Goal: Task Accomplishment & Management: Use online tool/utility

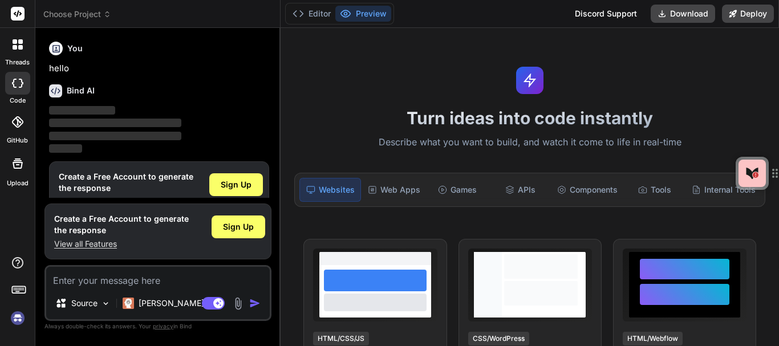
type textarea "x"
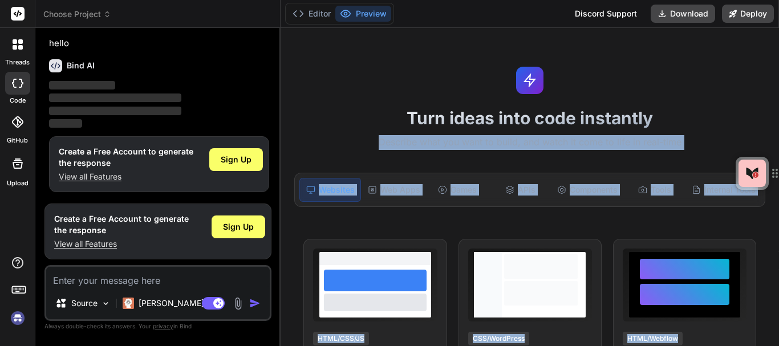
drag, startPoint x: 779, startPoint y: 93, endPoint x: 777, endPoint y: 112, distance: 19.5
click at [777, 112] on div "Turn ideas into code instantly Describe what you want to build, and watch it co…" at bounding box center [530, 187] width 498 height 318
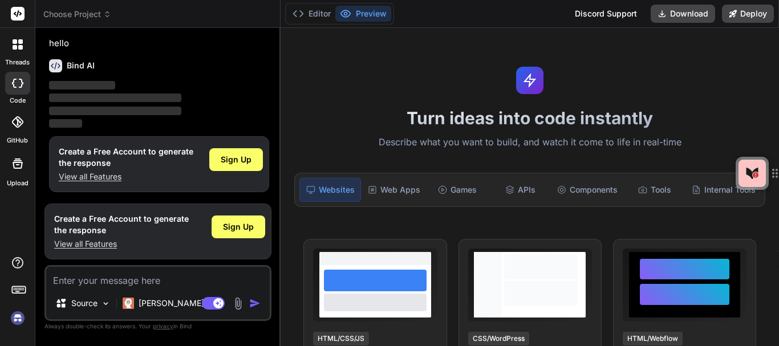
click at [734, 70] on div "Turn ideas into code instantly Describe what you want to build, and watch it co…" at bounding box center [530, 187] width 498 height 318
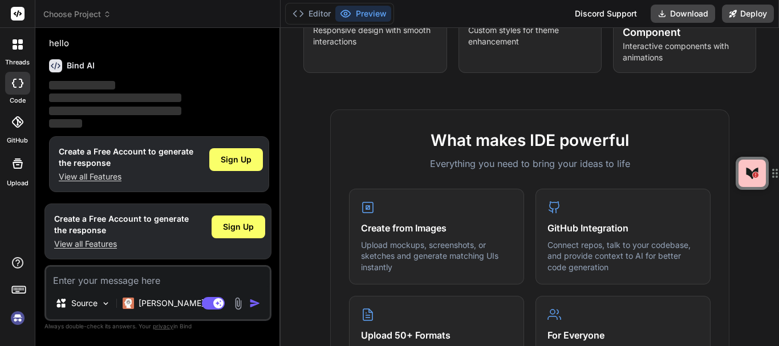
scroll to position [0, 0]
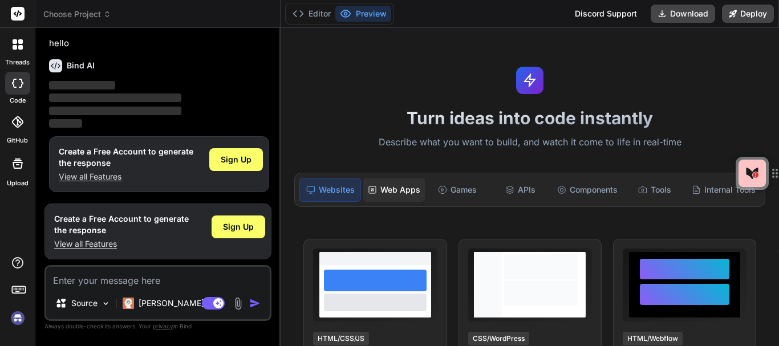
click at [392, 197] on div "Web Apps" at bounding box center [394, 190] width 62 height 24
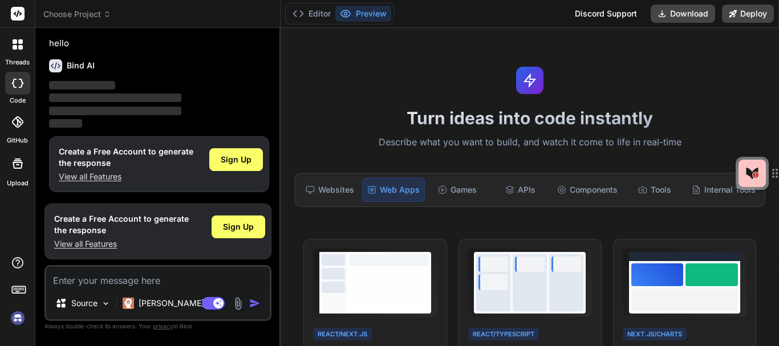
click at [412, 144] on p "Describe what you want to build, and watch it come to life in real-time" at bounding box center [529, 142] width 485 height 15
click at [463, 147] on p "Describe what you want to build, and watch it come to life in real-time" at bounding box center [529, 142] width 485 height 15
click at [448, 140] on p "Describe what you want to build, and watch it come to life in real-time" at bounding box center [529, 142] width 485 height 15
click at [155, 280] on textarea at bounding box center [158, 277] width 224 height 21
type textarea "x"
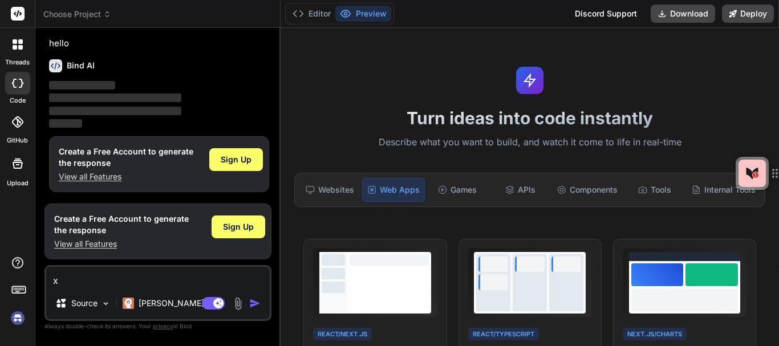
type textarea "x"
type textarea "x a"
type textarea "x"
type textarea "x an"
type textarea "x"
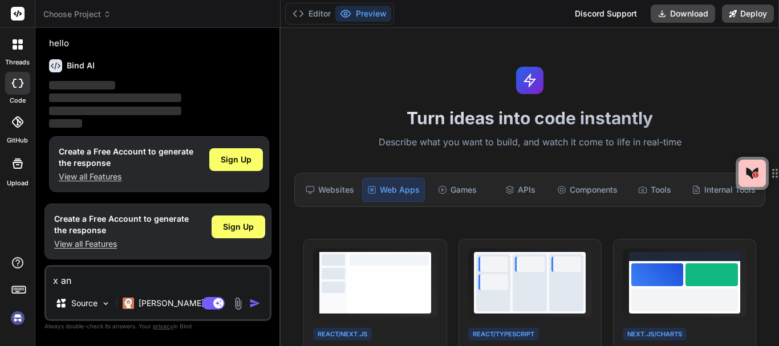
type textarea "x and"
type textarea "x"
type textarea "x and"
type textarea "x"
type textarea "x and 0"
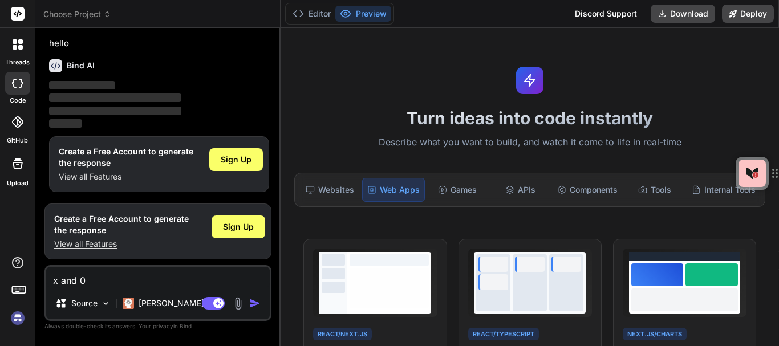
type textarea "x"
type textarea "x and 0"
type textarea "x"
type textarea "x and 0 g"
type textarea "x"
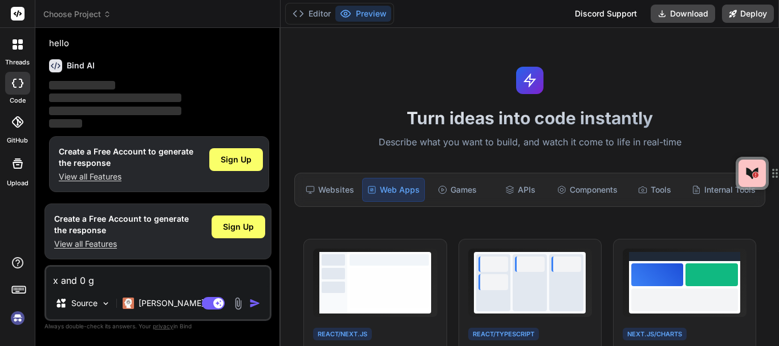
type textarea "x and 0 ga"
type textarea "x"
type textarea "x and 0 gam"
type textarea "x"
type textarea "x and 0 game"
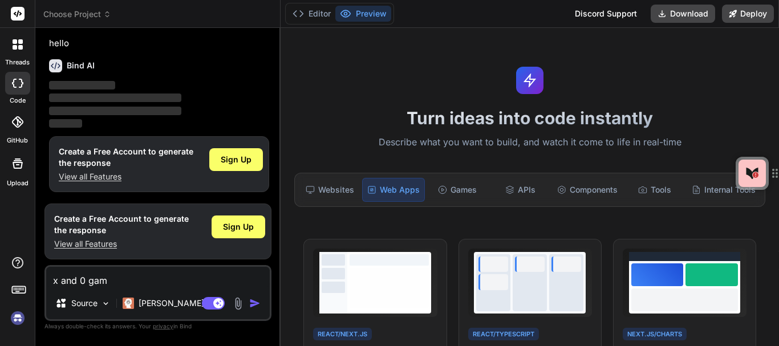
type textarea "x"
type textarea "x and 0 game"
click at [254, 302] on img "button" at bounding box center [254, 303] width 11 height 11
click at [168, 280] on textarea "x and 0 game" at bounding box center [158, 277] width 224 height 21
click at [251, 303] on img "button" at bounding box center [254, 303] width 11 height 11
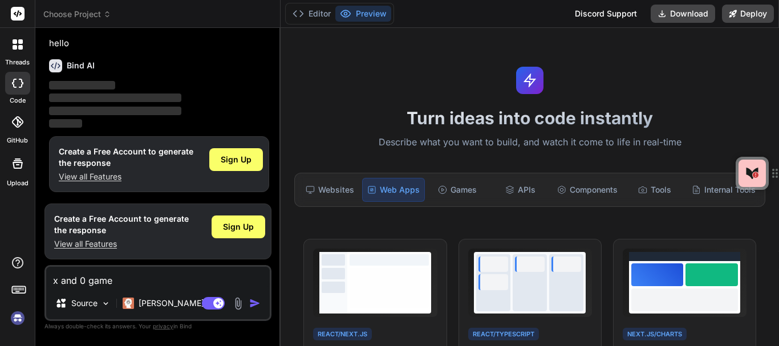
click at [775, 167] on icon at bounding box center [775, 174] width 14 height 14
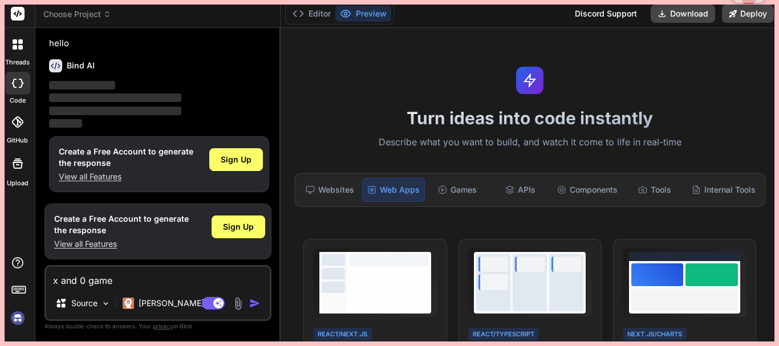
drag, startPoint x: 756, startPoint y: 166, endPoint x: 747, endPoint y: -14, distance: 179.9
click at [747, 0] on html "threads code GitHub Upload Choose Project Created with Pixso. Bind AI Web Searc…" at bounding box center [389, 173] width 779 height 346
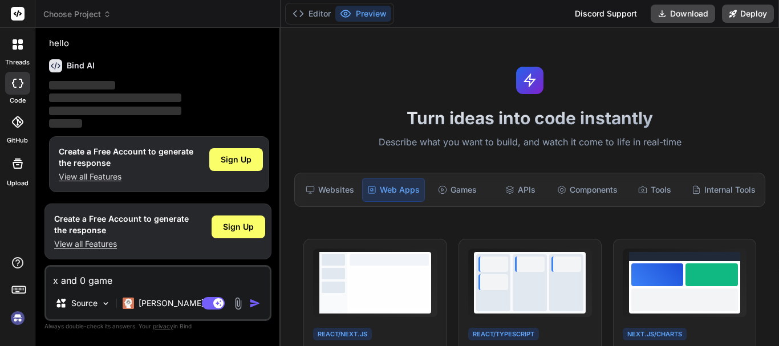
click at [257, 309] on img "button" at bounding box center [254, 303] width 11 height 11
click at [362, 213] on div "Turn ideas into code instantly Describe what you want to build, and watch it co…" at bounding box center [530, 187] width 498 height 318
click at [437, 136] on p "Describe what you want to build, and watch it come to life in real-time" at bounding box center [529, 142] width 485 height 15
click at [501, 95] on div "Turn ideas into code instantly Describe what you want to build, and watch it co…" at bounding box center [530, 187] width 498 height 318
click at [244, 223] on span "Sign Up" at bounding box center [238, 226] width 31 height 11
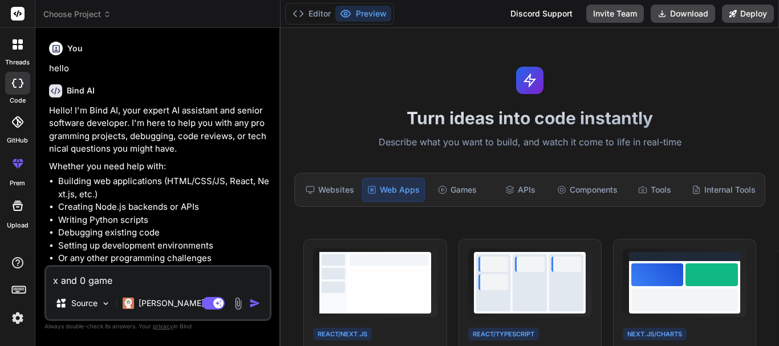
click at [188, 283] on textarea "x and 0 game" at bounding box center [158, 277] width 224 height 21
click at [149, 206] on li "Creating Node.js backends or APIs" at bounding box center [163, 207] width 211 height 13
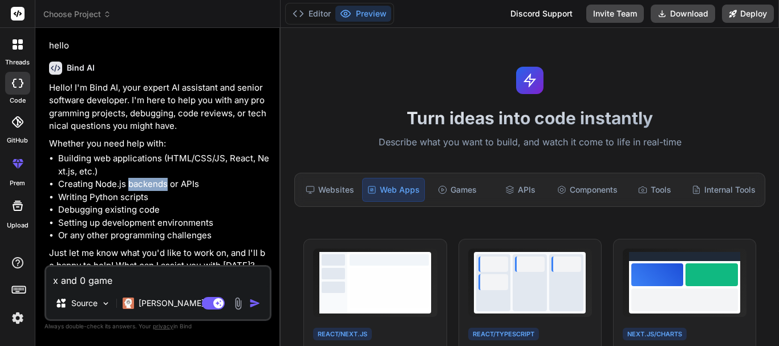
scroll to position [33, 0]
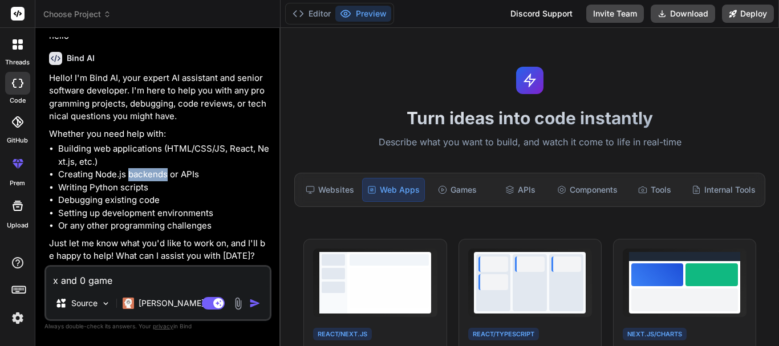
click at [253, 303] on img "button" at bounding box center [254, 303] width 11 height 11
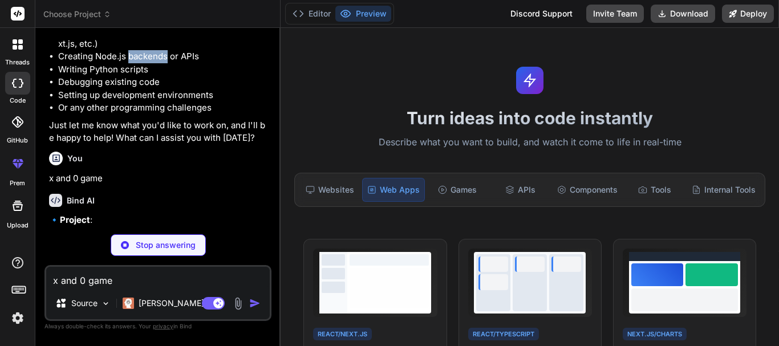
scroll to position [151, 0]
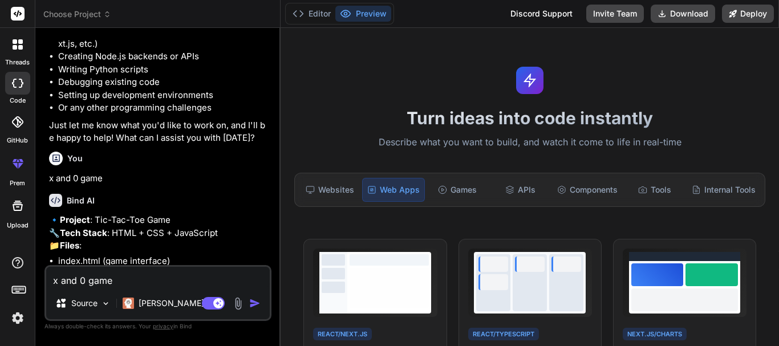
click at [170, 222] on p "🔹 Project : Tic-Tac-Toe Game 🔧 Tech Stack : HTML + CSS + JavaScript 📁 Files :" at bounding box center [159, 233] width 220 height 39
type textarea "x"
click at [170, 222] on p "🔹 Project : Tic-Tac-Toe Game 🔧 Tech Stack : HTML + CSS + JavaScript 📁 Files :" at bounding box center [159, 233] width 220 height 39
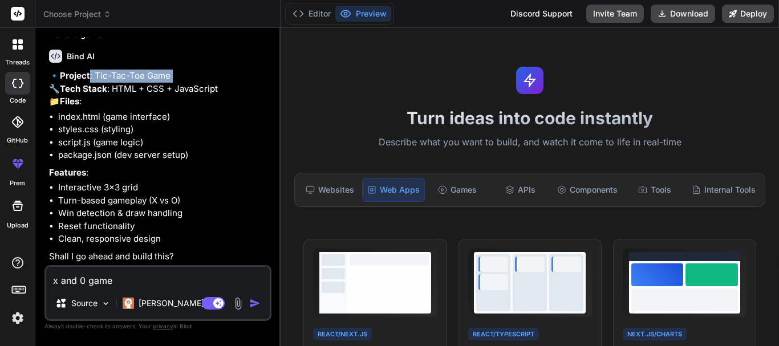
scroll to position [321, 0]
click at [179, 284] on textarea "x and 0 game" at bounding box center [158, 277] width 224 height 21
type textarea "y"
type textarea "x"
type textarea "ye"
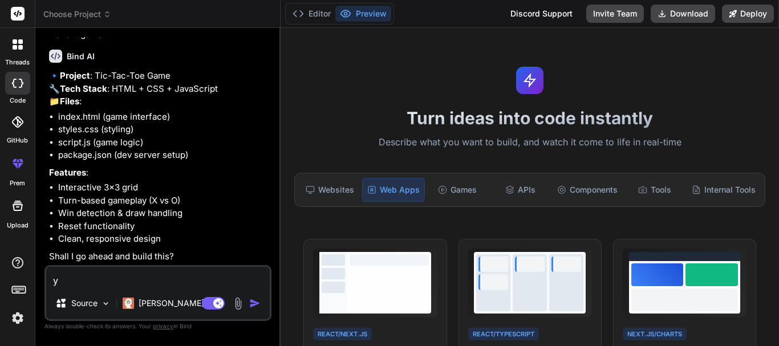
type textarea "x"
type textarea "yes"
type textarea "x"
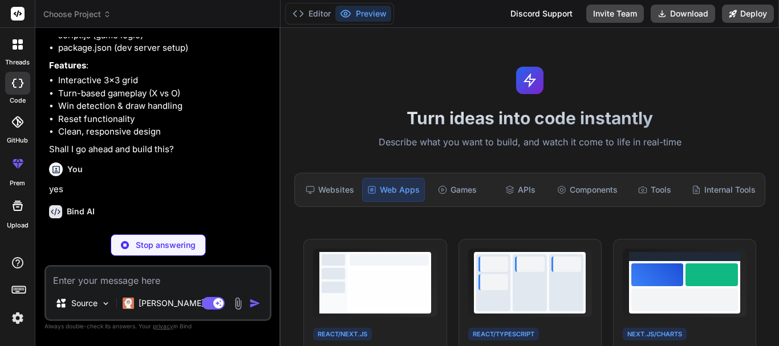
scroll to position [439, 0]
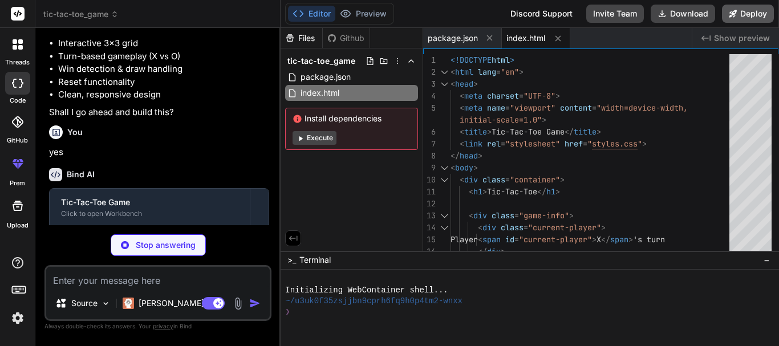
type textarea "x"
type textarea "font-size: 2rem; } .score-board { flex-direction: column; gap: 10px; } }"
type textarea "x"
type textarea "height: 70px; font-size: 2rem; } .score-board { flex-direction: column; gap: 10…"
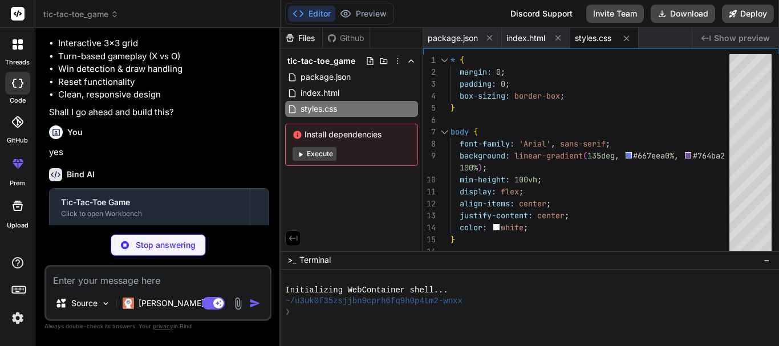
type textarea "x"
type textarea "// Initialize the game when the page loads document.addEventListener('DOMConten…"
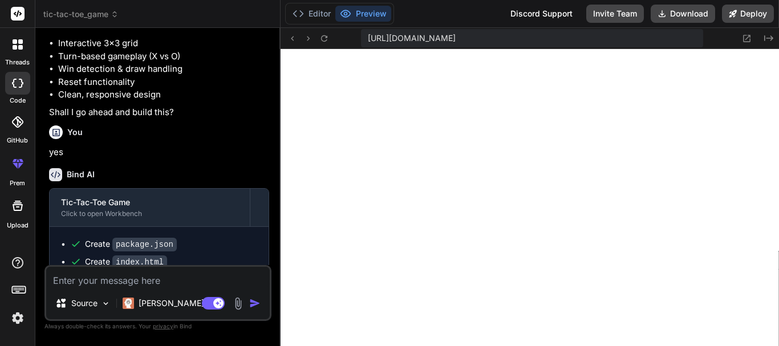
scroll to position [553, 0]
click at [695, 16] on button "Download" at bounding box center [683, 14] width 64 height 18
click at [735, 14] on icon at bounding box center [732, 13] width 7 height 7
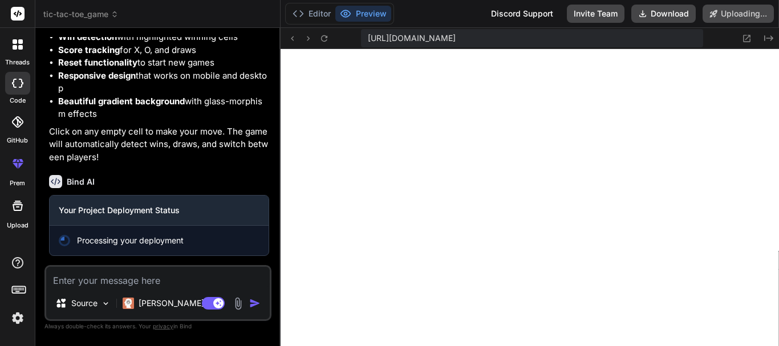
scroll to position [892, 0]
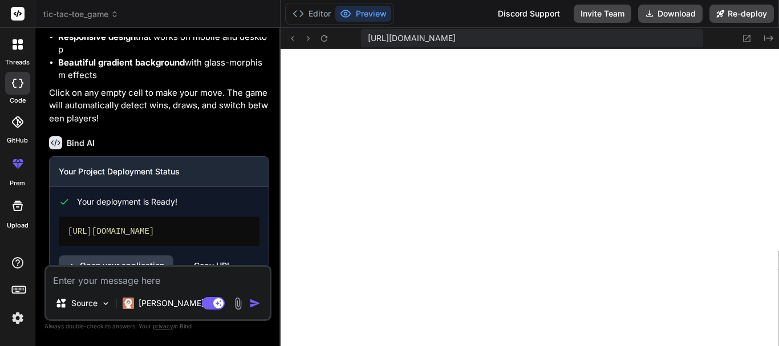
click at [114, 208] on span "Your deployment is Ready!" at bounding box center [127, 201] width 100 height 11
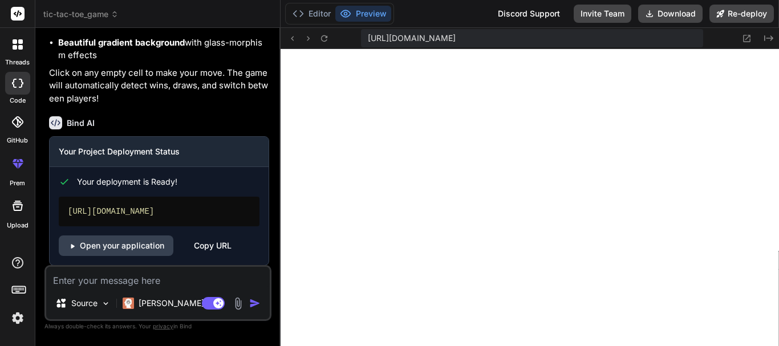
click at [114, 242] on div "Your deployment is Ready! [URL][DOMAIN_NAME] Open your application Copy URL" at bounding box center [159, 211] width 219 height 89
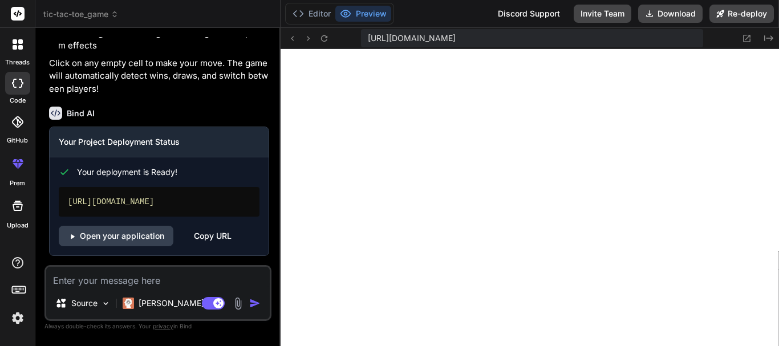
scroll to position [960, 0]
click at [138, 234] on link "Open your application" at bounding box center [116, 236] width 115 height 21
click at [148, 299] on p "[PERSON_NAME] 4 S.." at bounding box center [181, 303] width 85 height 11
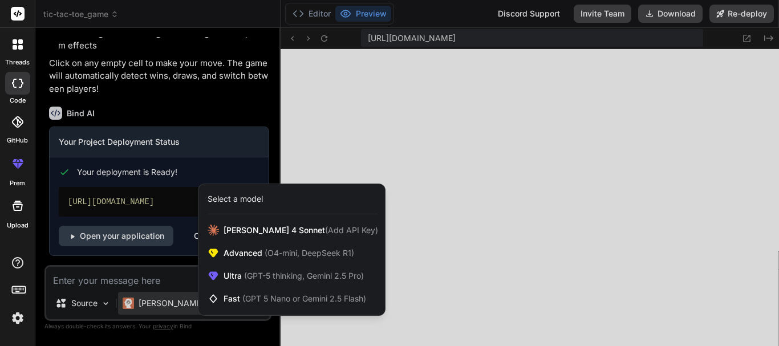
click at [325, 161] on div at bounding box center [389, 173] width 779 height 346
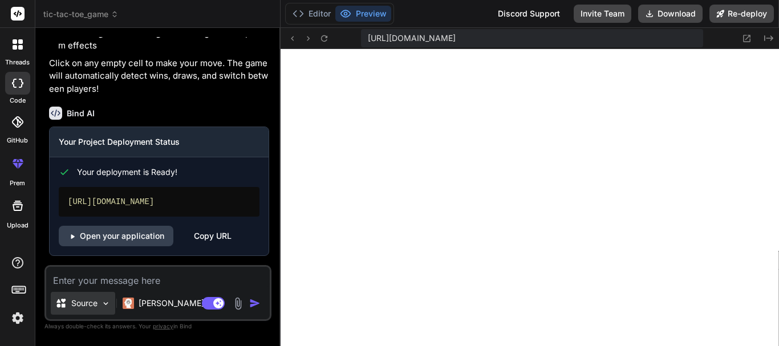
click at [92, 309] on div "Source" at bounding box center [83, 303] width 64 height 23
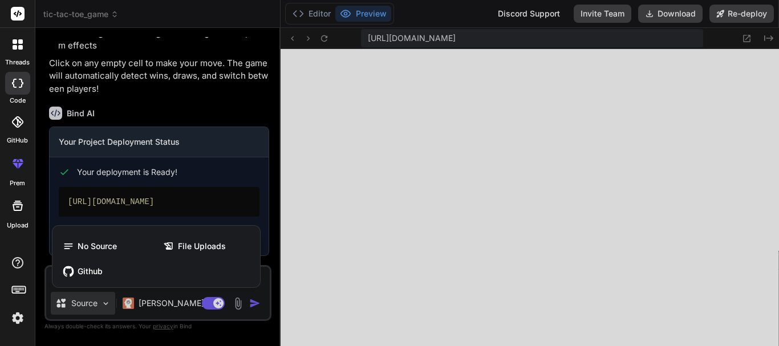
click at [114, 305] on div at bounding box center [389, 173] width 779 height 346
type textarea "x"
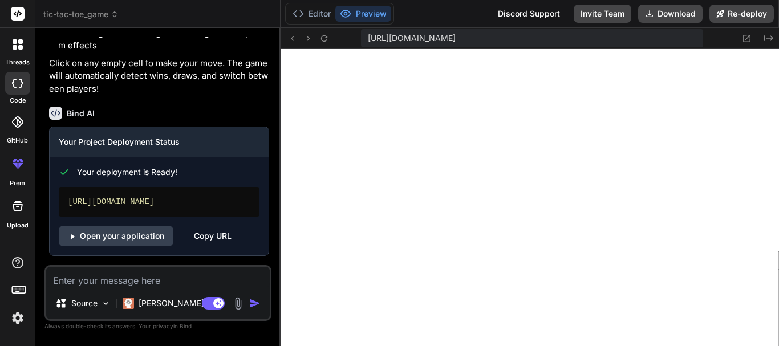
click at [151, 279] on textarea at bounding box center [158, 277] width 224 height 21
click at [169, 283] on textarea at bounding box center [158, 277] width 224 height 21
click at [520, 19] on div "Discord Support" at bounding box center [529, 14] width 76 height 18
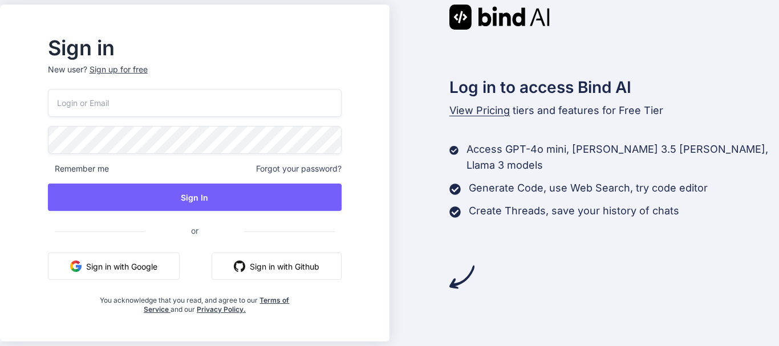
click at [102, 111] on input "email" at bounding box center [195, 103] width 294 height 28
type input "nutritionistakash@g"
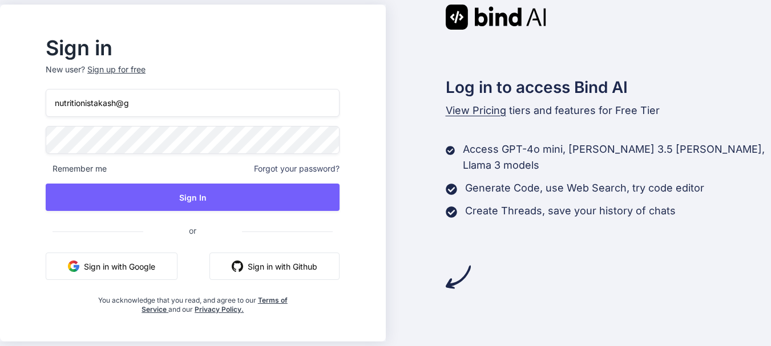
click at [134, 273] on button "Sign in with Google" at bounding box center [112, 266] width 132 height 27
